Goal: Ask a question

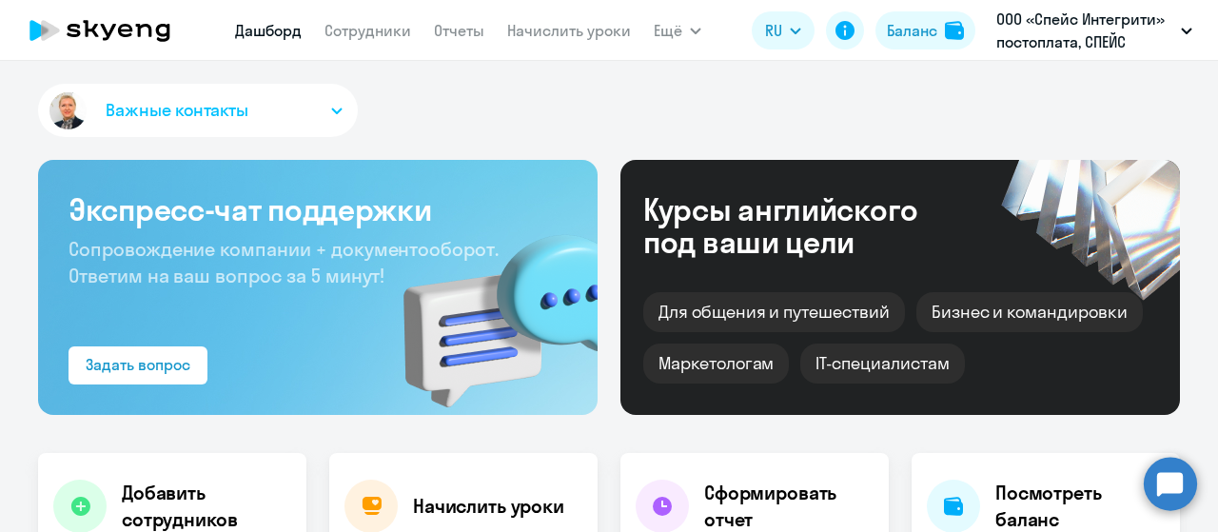
select select "30"
click at [1179, 492] on circle at bounding box center [1170, 483] width 53 height 53
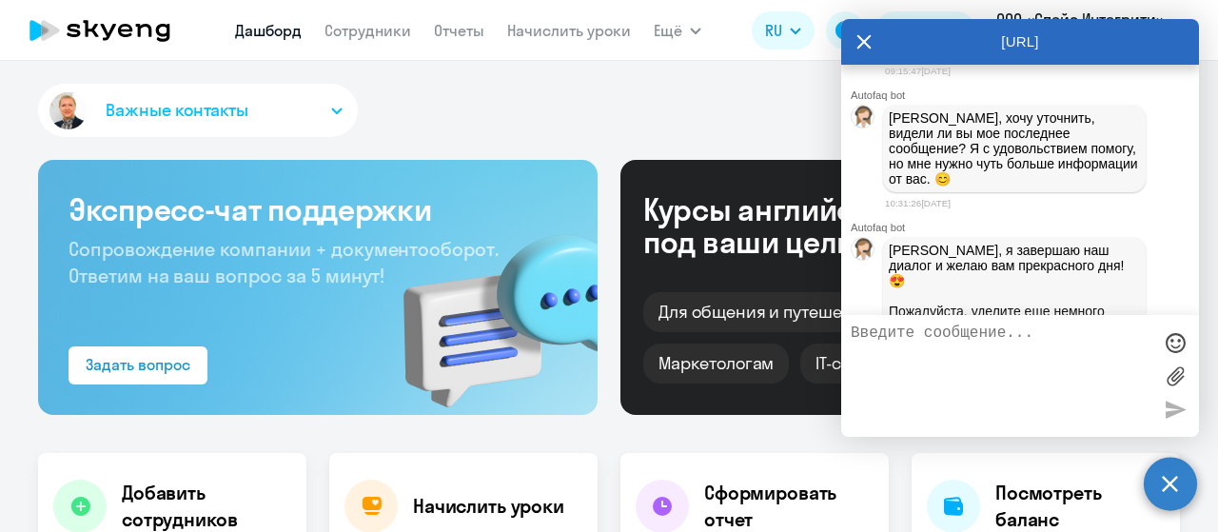
scroll to position [6953, 0]
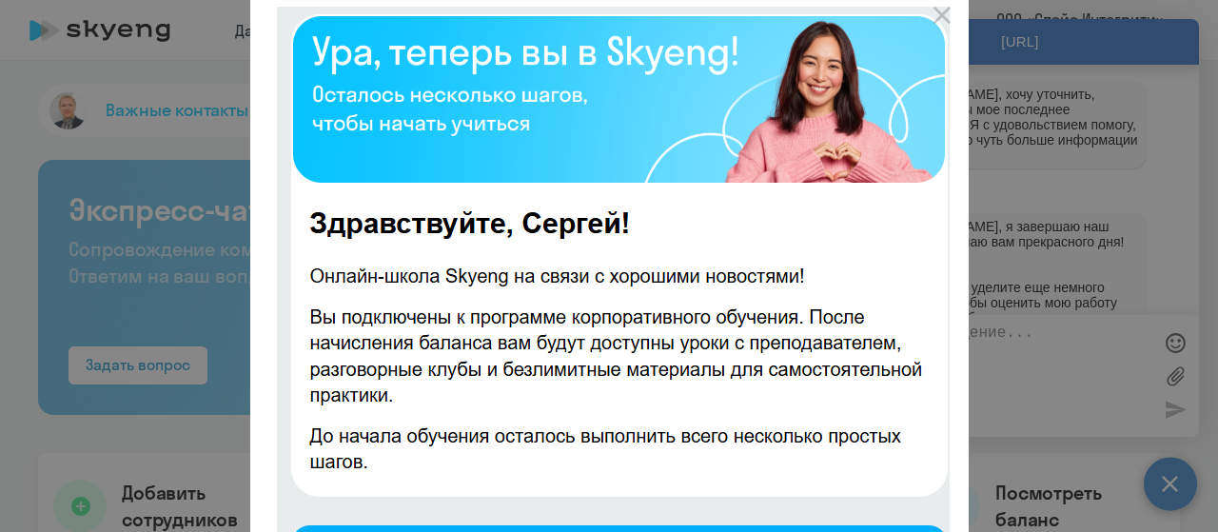
scroll to position [0, 0]
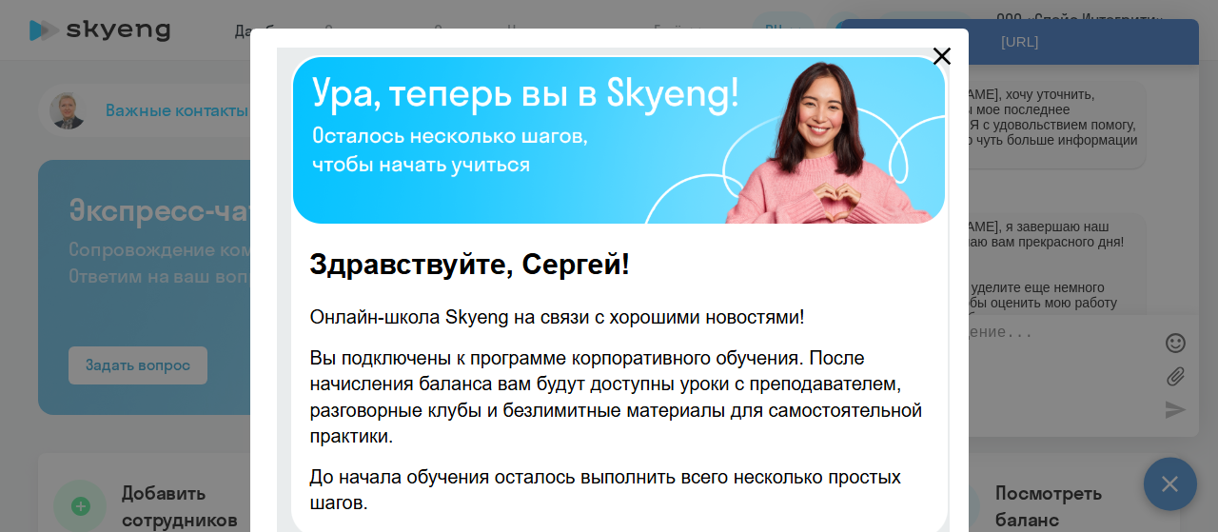
click at [936, 52] on icon "Close" at bounding box center [942, 57] width 18 height 18
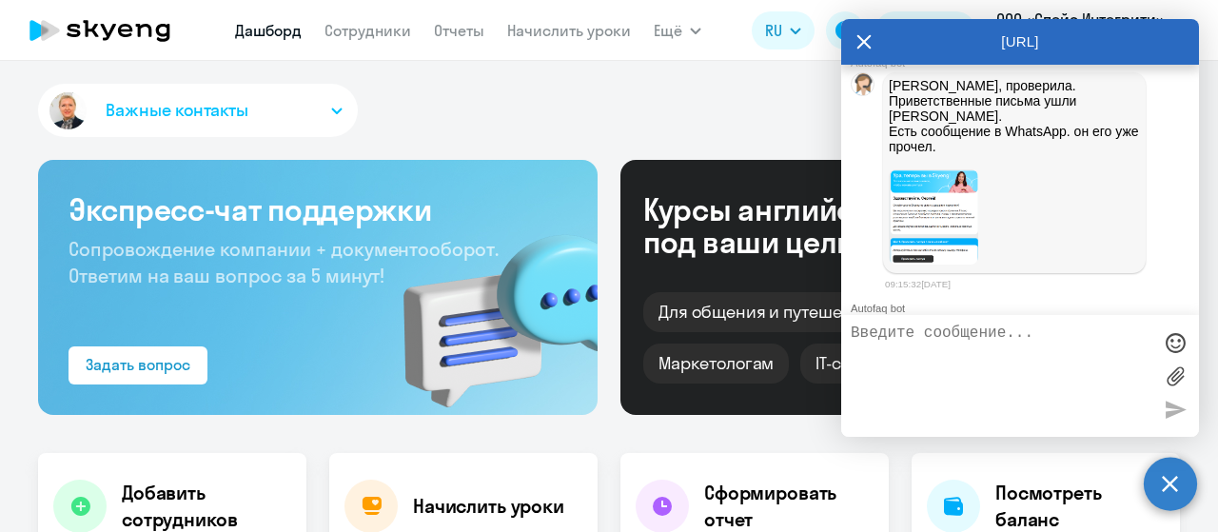
scroll to position [6572, 0]
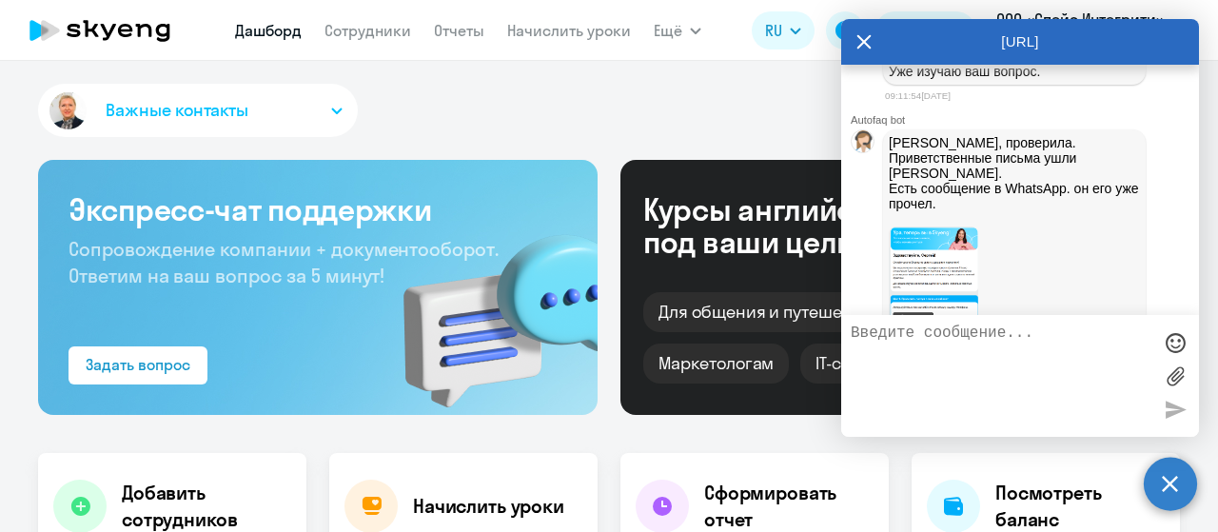
drag, startPoint x: 1087, startPoint y: 277, endPoint x: 1123, endPoint y: 264, distance: 38.5
drag, startPoint x: 898, startPoint y: 248, endPoint x: 1087, endPoint y: 288, distance: 193.6
copy span "Доброе утро. Просьба отправить сотруднику [PERSON_NAME] [PERSON_NAME][EMAIL_ADD…"
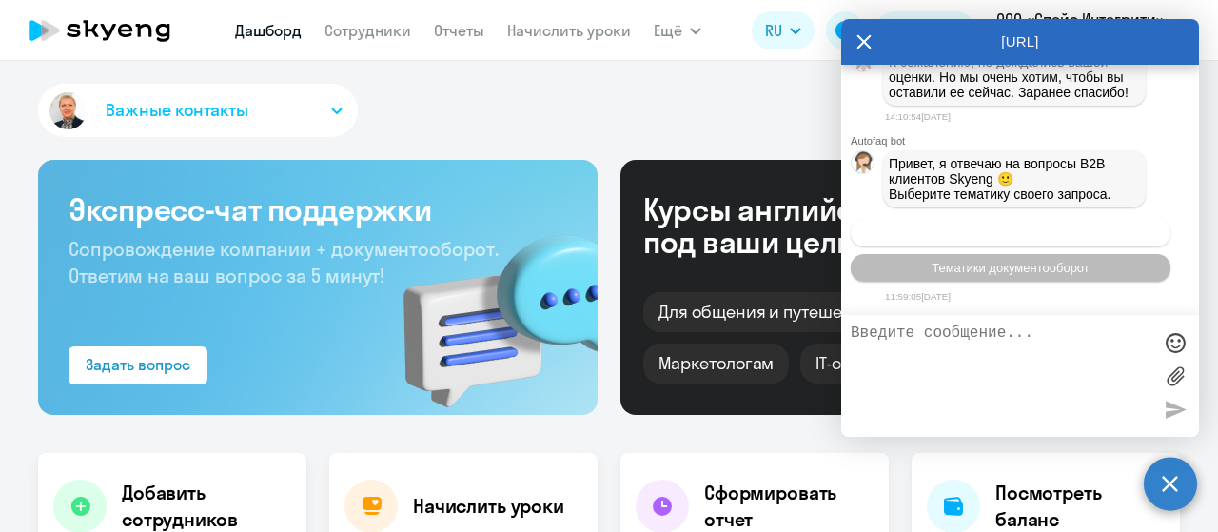
click at [1036, 241] on button "Операционное сопровождение" at bounding box center [1011, 233] width 320 height 28
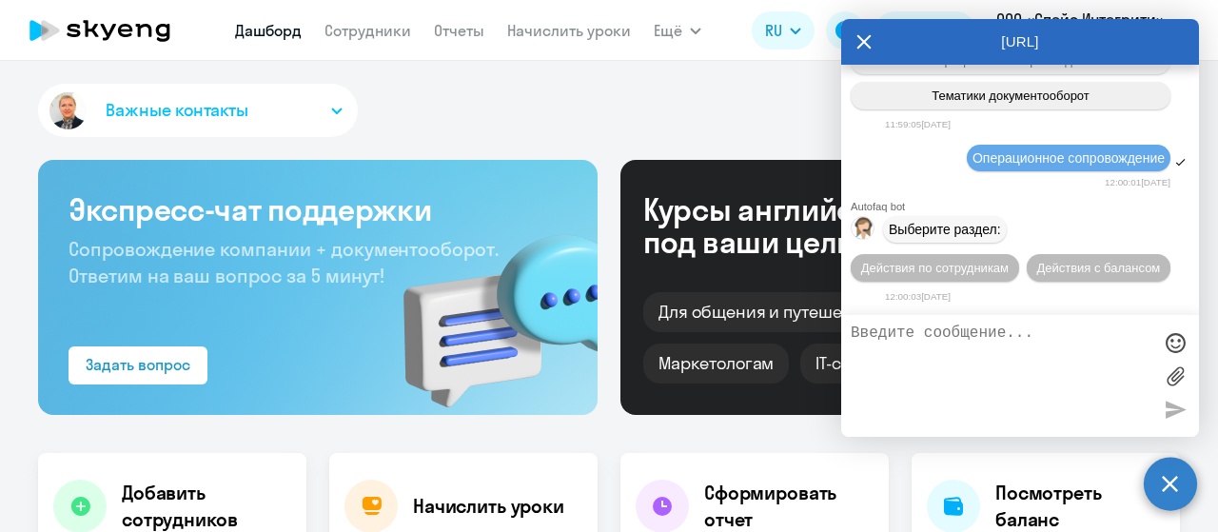
scroll to position [8077, 0]
click at [961, 272] on span "Действия по сотрудникам" at bounding box center [935, 268] width 148 height 14
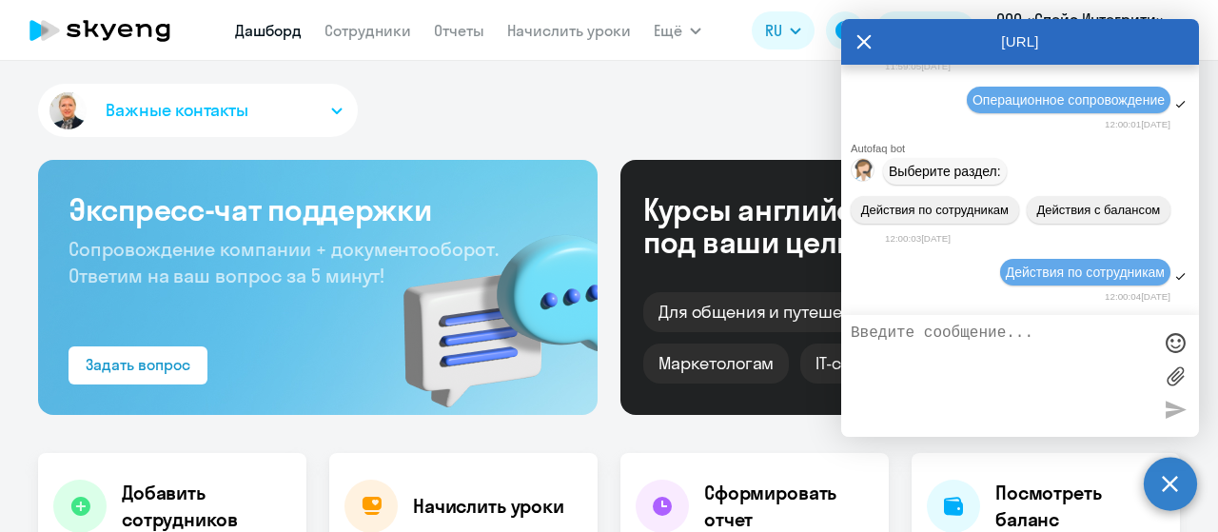
scroll to position [8359, 0]
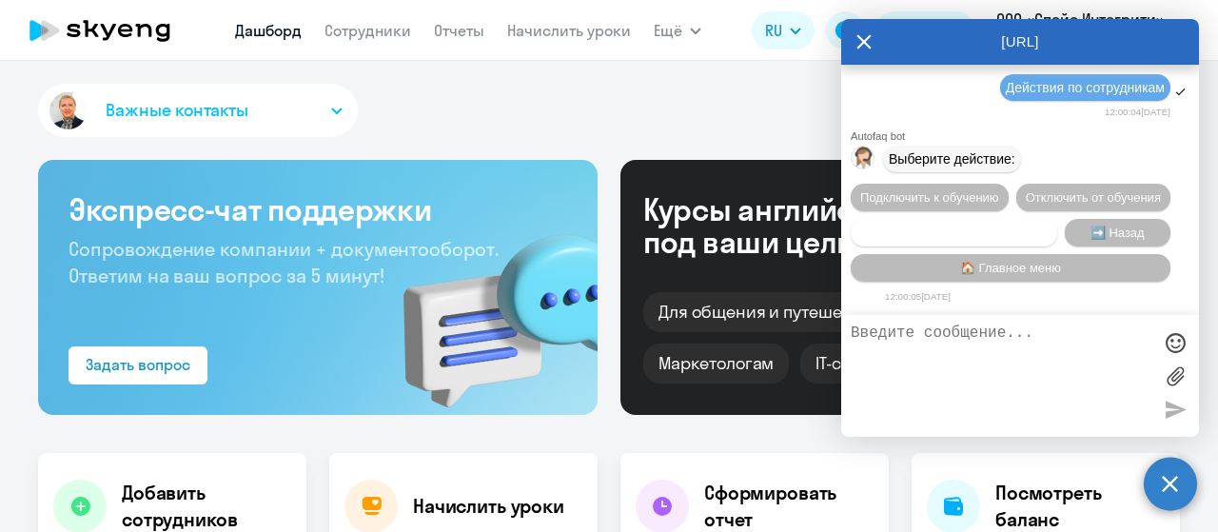
click at [973, 231] on span "Сотруднику нужна помощь" at bounding box center [954, 233] width 154 height 14
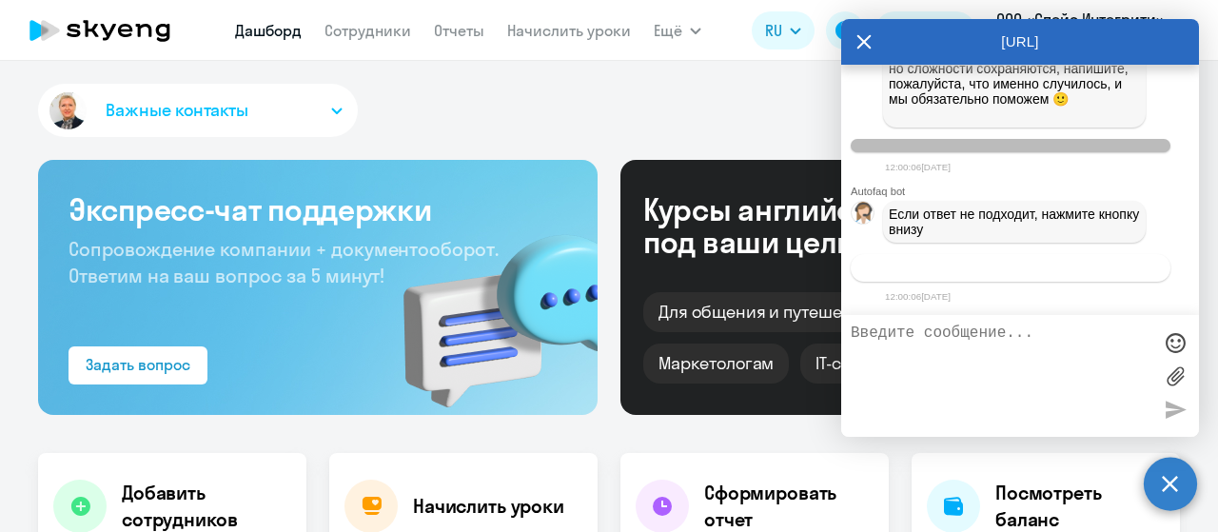
click at [982, 269] on span "Связаться с менеджером" at bounding box center [1011, 268] width 146 height 14
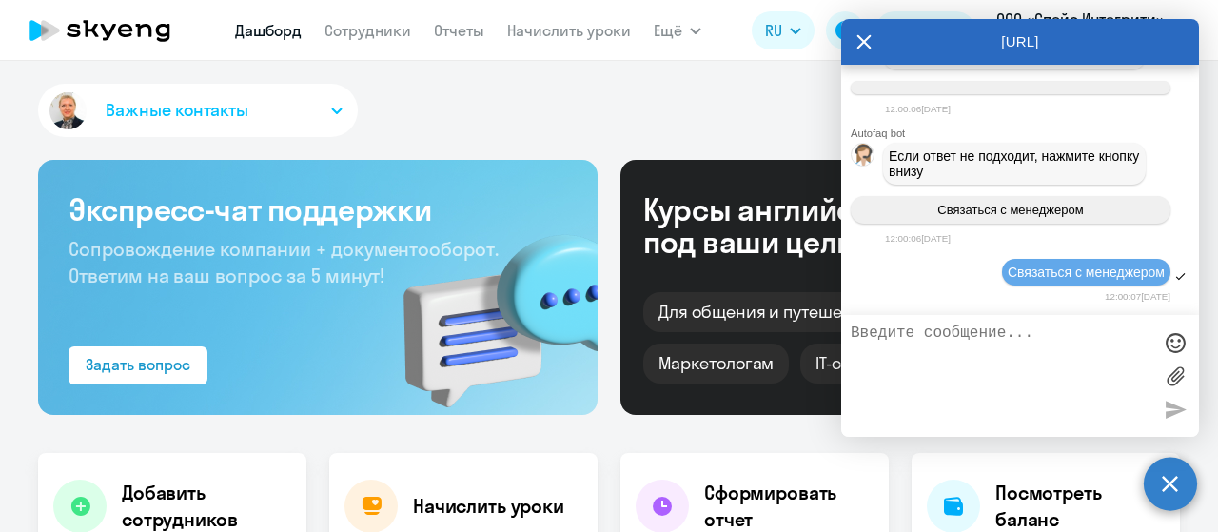
click at [964, 357] on textarea at bounding box center [1001, 376] width 301 height 103
paste textarea "Доброе утро. Просьба отправить сотруднику [PERSON_NAME] [PERSON_NAME][EMAIL_ADD…"
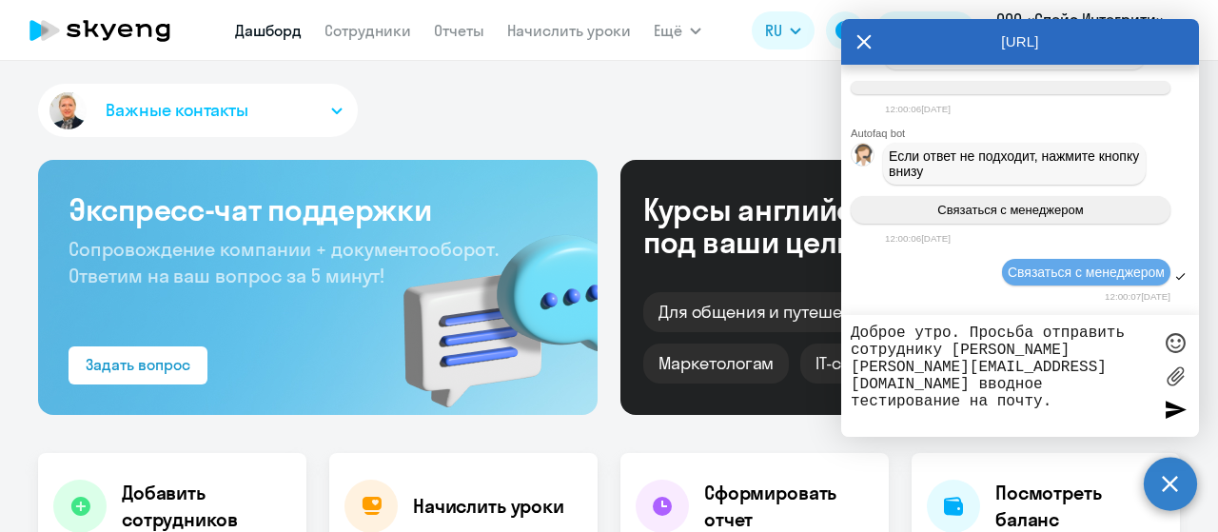
drag, startPoint x: 963, startPoint y: 332, endPoint x: 801, endPoint y: 328, distance: 161.9
click at [801, 328] on body "[PERSON_NAME] Отчеты Начислить уроки Ещё Дашборд Сотрудники Отчеты Начислить ур…" at bounding box center [609, 266] width 1218 height 532
click at [1062, 385] on textarea "Здравствуйте. Просьба отправить сотруднику [PERSON_NAME] [PERSON_NAME][EMAIL_AD…" at bounding box center [1001, 376] width 301 height 103
drag, startPoint x: 996, startPoint y: 386, endPoint x: 1060, endPoint y: 393, distance: 65.1
click at [1060, 393] on textarea "Здравствуйте. Просьба отправить сотруднику [PERSON_NAME] [PERSON_NAME][EMAIL_AD…" at bounding box center [1001, 376] width 301 height 103
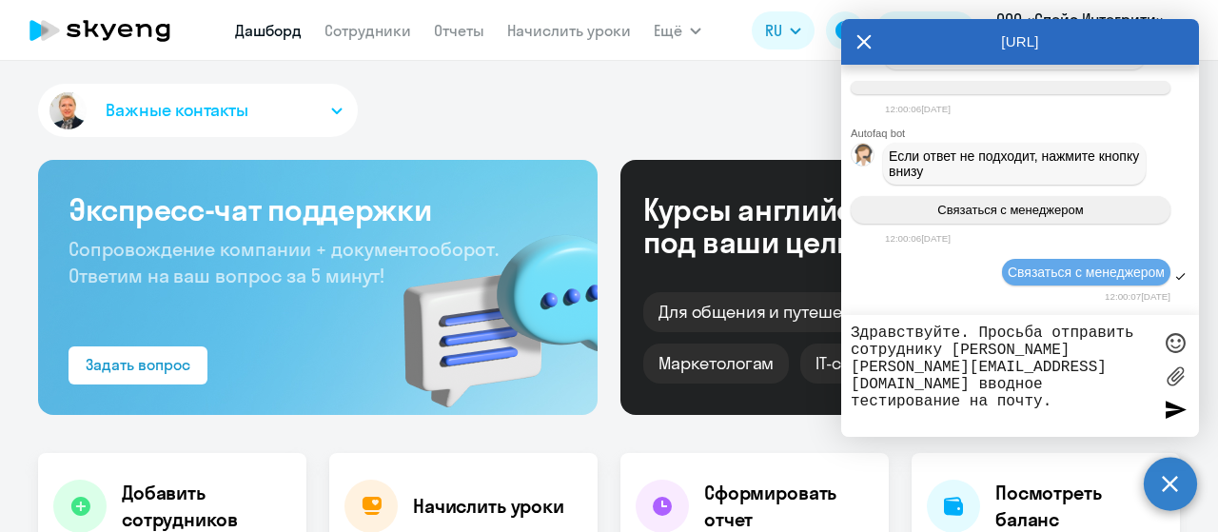
type textarea "Здравствуйте. Просьба отправить сотруднику [PERSON_NAME] [PERSON_NAME][EMAIL_AD…"
click at [1176, 346] on div at bounding box center [1175, 342] width 29 height 29
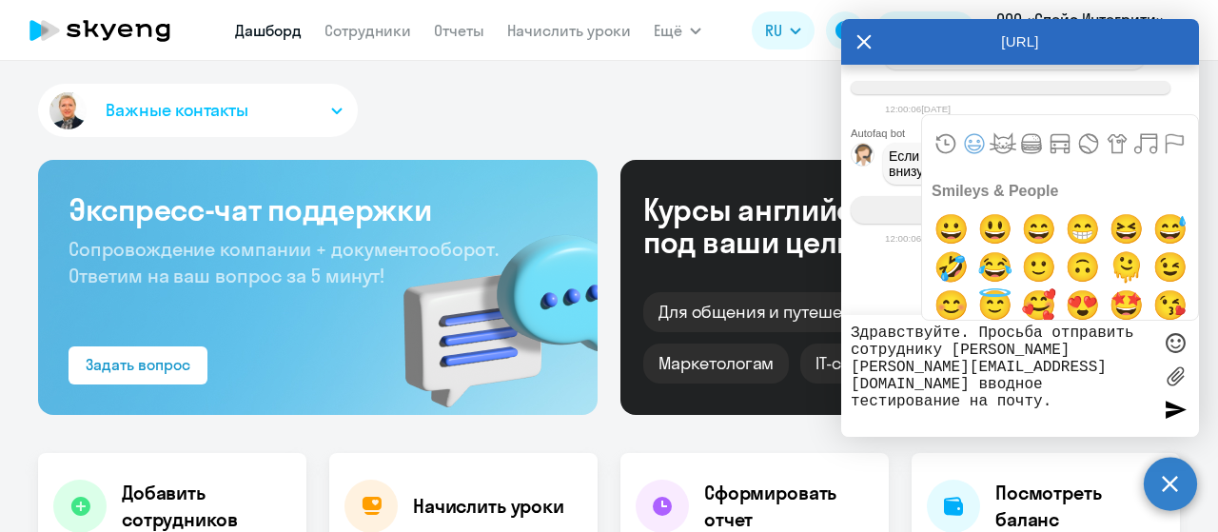
click at [1043, 423] on textarea "Здравствуйте. Просьба отправить сотруднику [PERSON_NAME] [PERSON_NAME][EMAIL_AD…" at bounding box center [1001, 376] width 301 height 103
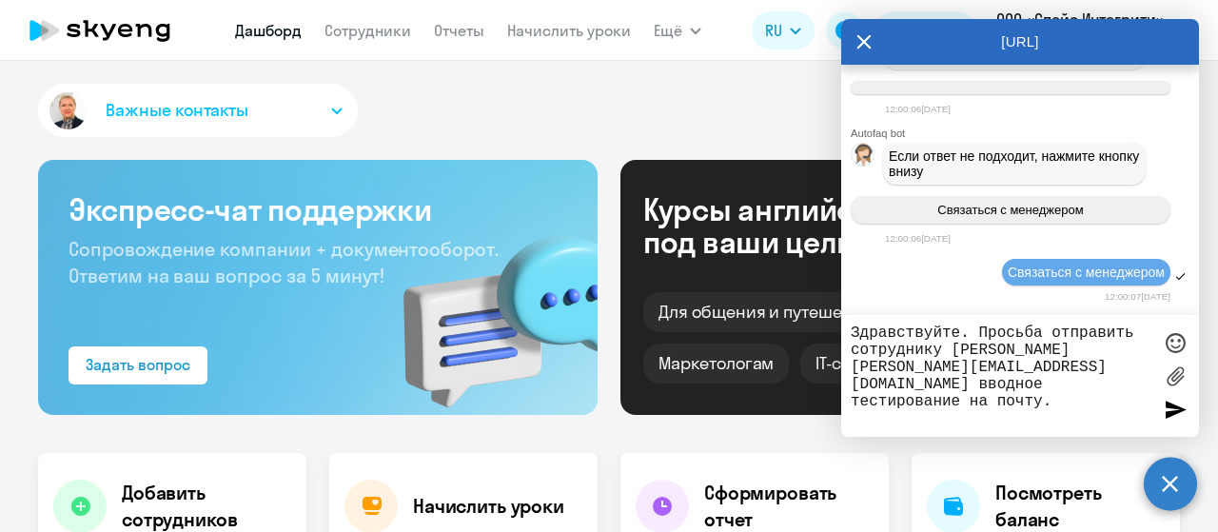
click at [1174, 406] on div at bounding box center [1175, 409] width 29 height 29
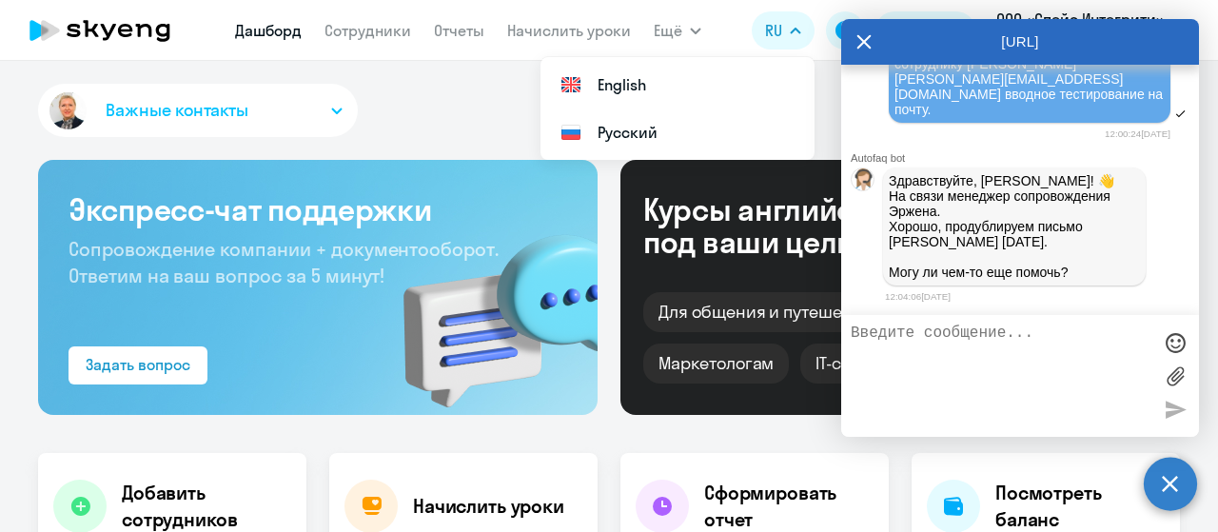
scroll to position [9345, 0]
click at [943, 338] on textarea at bounding box center [1001, 376] width 301 height 103
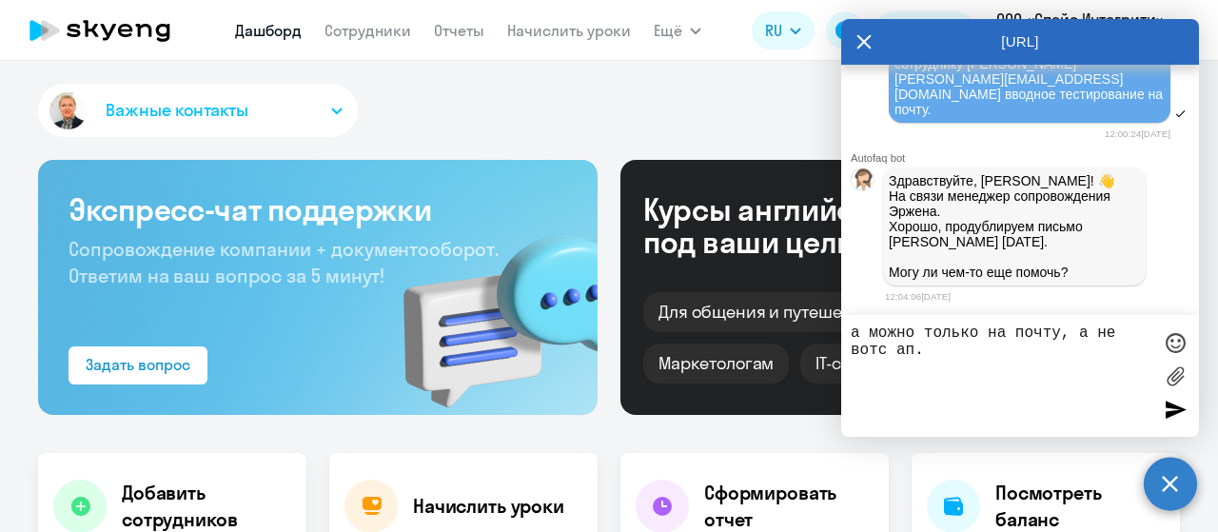
type textarea "а можно только на почту, а не вотс ап."
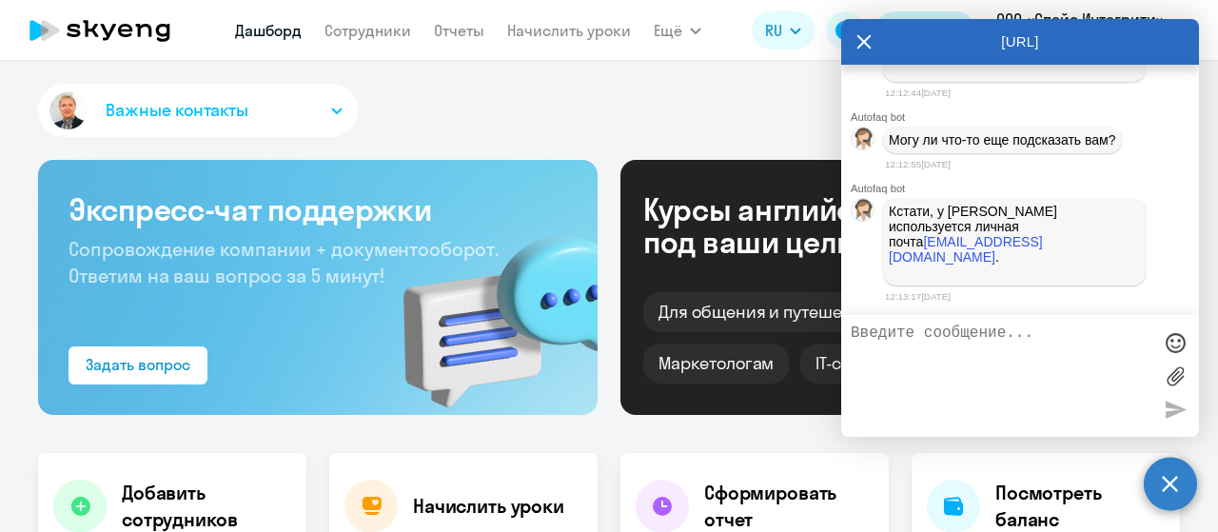
scroll to position [9710, 0]
click at [913, 347] on textarea at bounding box center [1001, 376] width 301 height 103
type textarea "Может,"
drag, startPoint x: 931, startPoint y: 337, endPoint x: 845, endPoint y: 330, distance: 85.9
click at [845, 330] on div "Может," at bounding box center [1020, 376] width 358 height 122
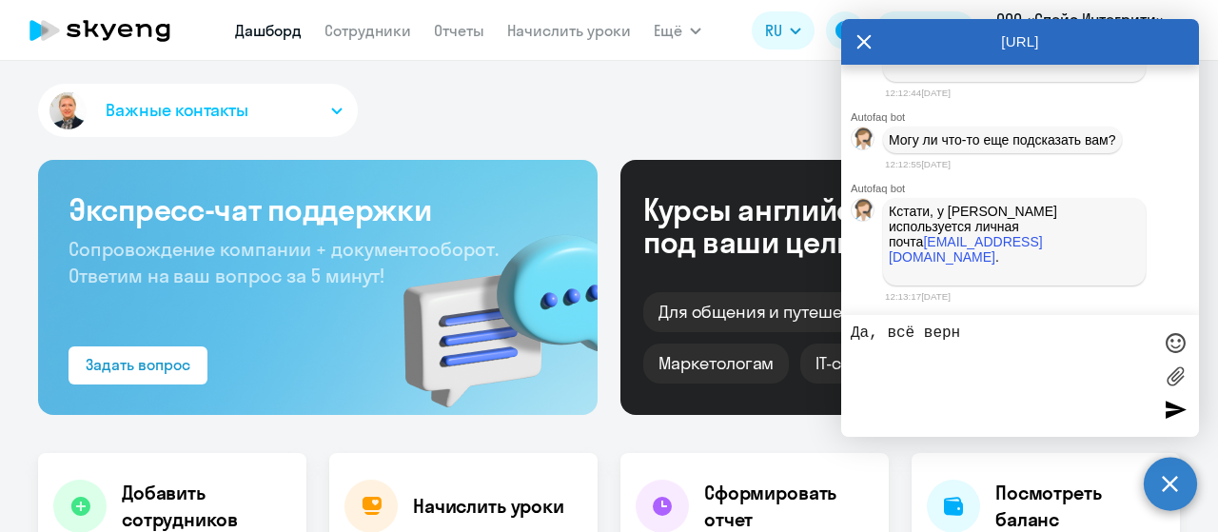
type textarea "Да, всё верно"
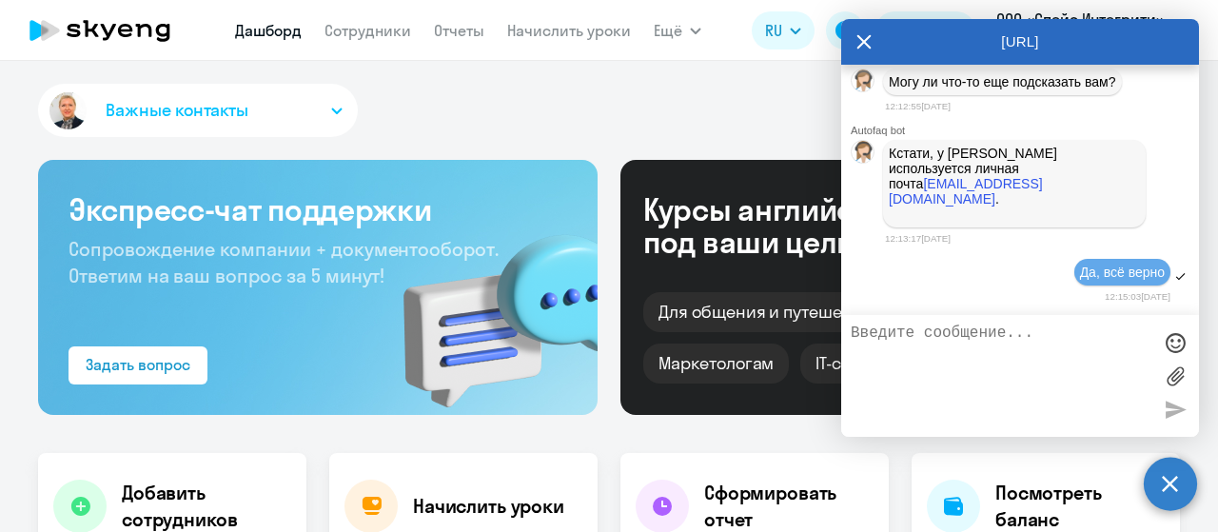
scroll to position [9768, 0]
click at [961, 335] on textarea at bounding box center [1001, 376] width 301 height 103
click at [869, 47] on icon at bounding box center [865, 42] width 14 height 14
